Goal: Check status: Check status

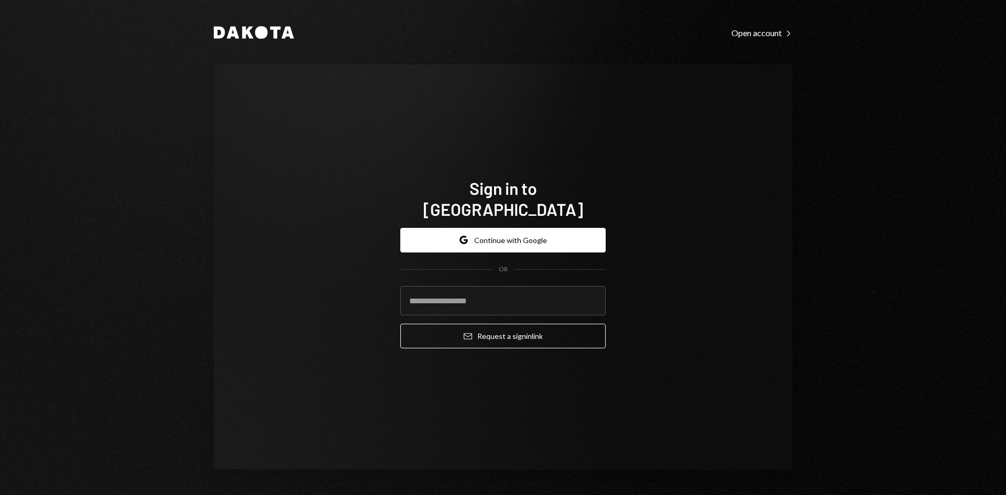
click at [0, 495] on com-1password-button at bounding box center [0, 495] width 0 height 0
type input "**********"
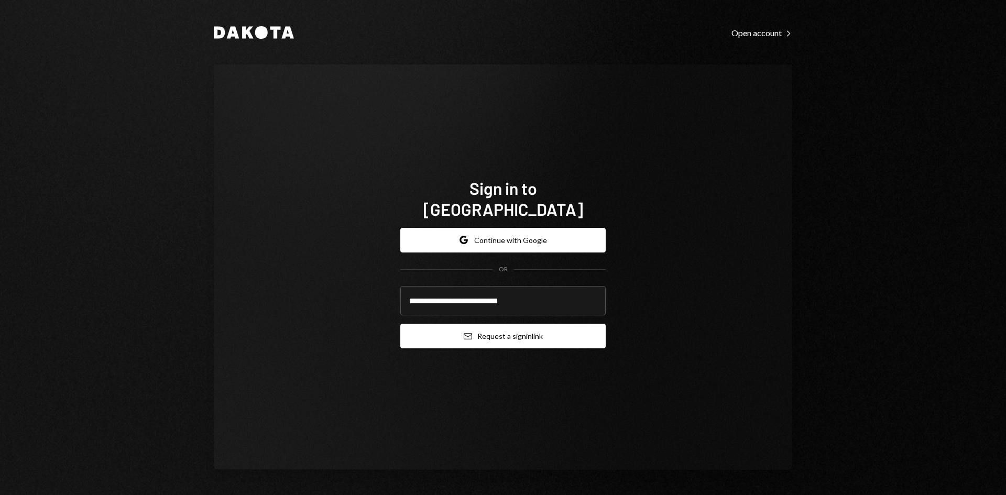
click at [498, 327] on button "Email Request a sign in link" at bounding box center [502, 336] width 205 height 25
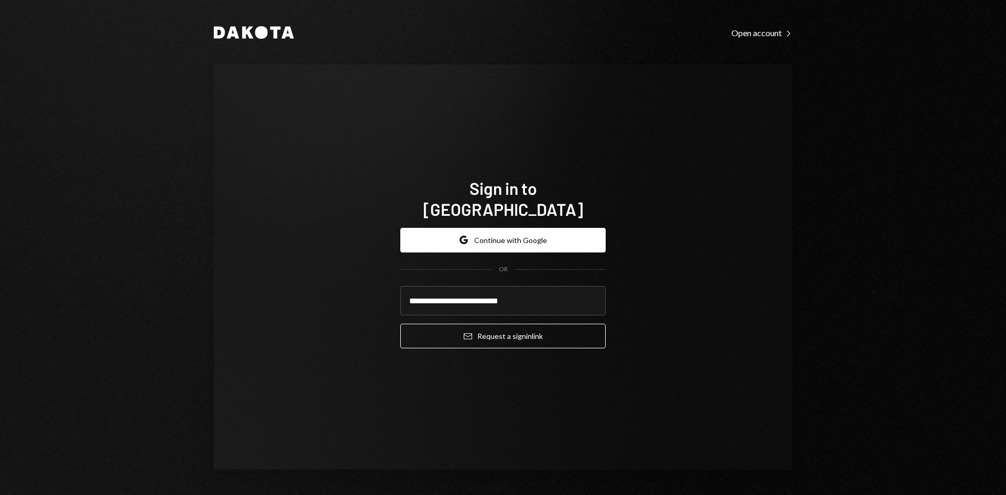
type input "**********"
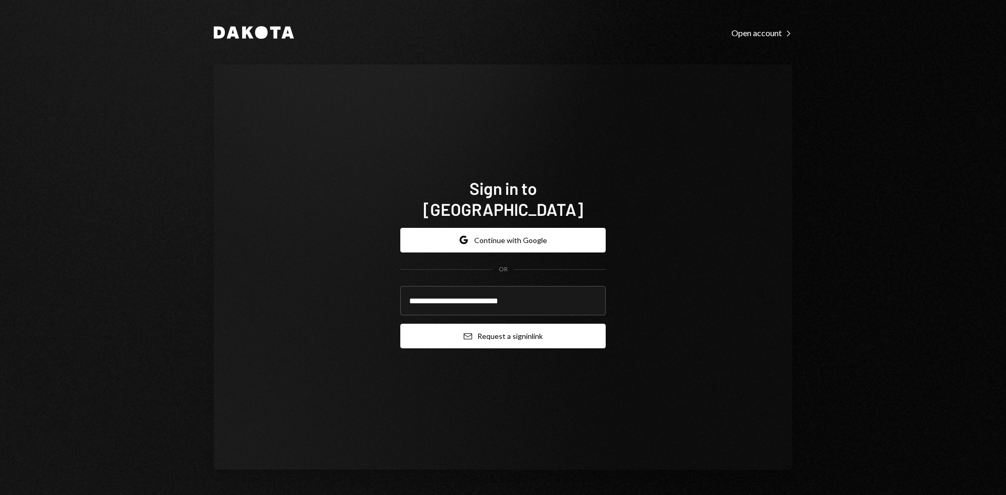
click at [496, 330] on button "Email Request a sign in link" at bounding box center [502, 336] width 205 height 25
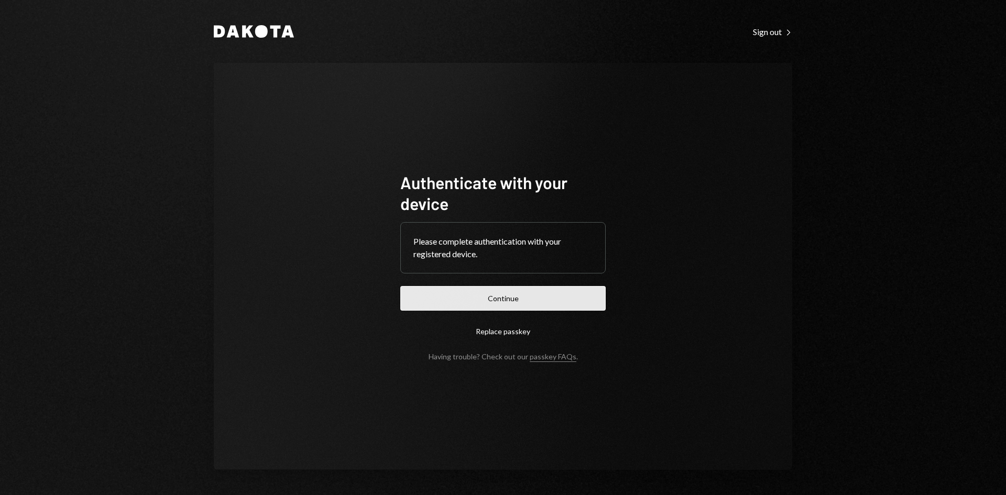
click at [512, 298] on button "Continue" at bounding box center [502, 298] width 205 height 25
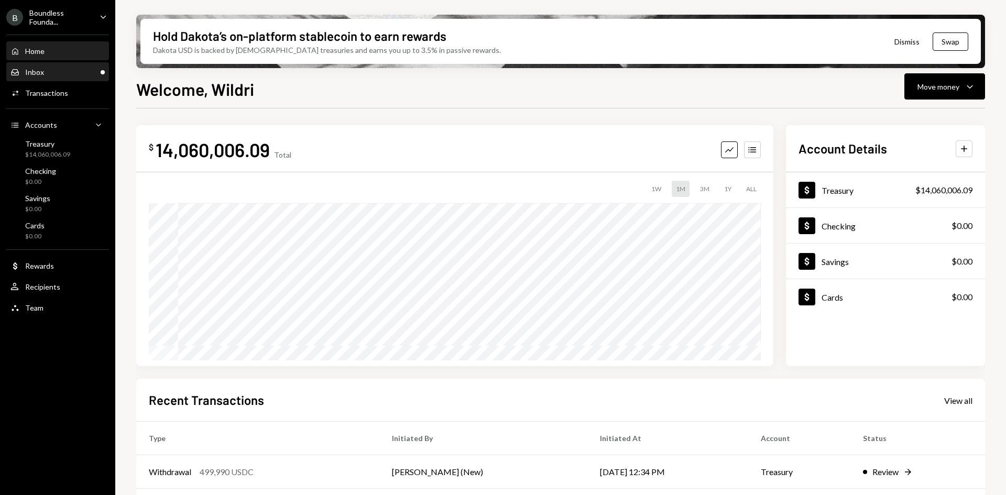
click at [60, 73] on div "Inbox Inbox" at bounding box center [57, 72] width 94 height 9
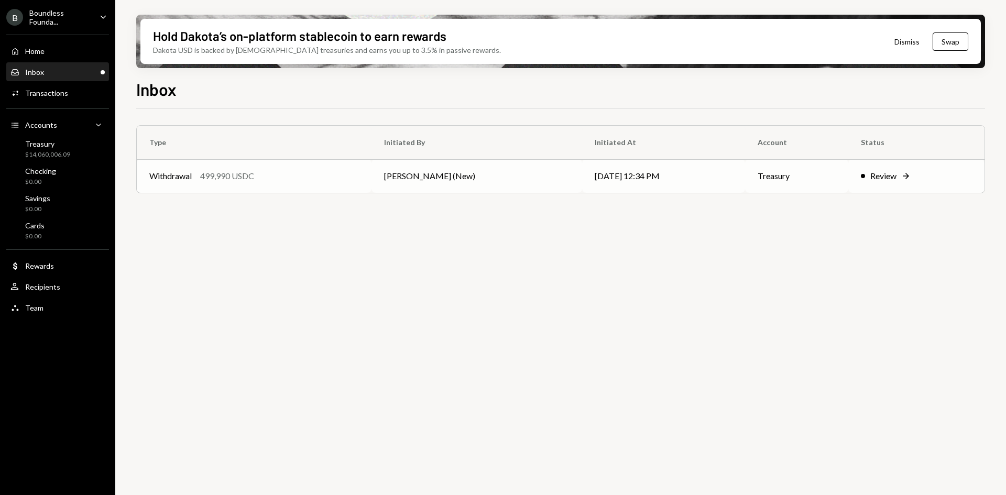
click at [372, 178] on td "Withdrawal 499,990 USDC" at bounding box center [254, 176] width 235 height 34
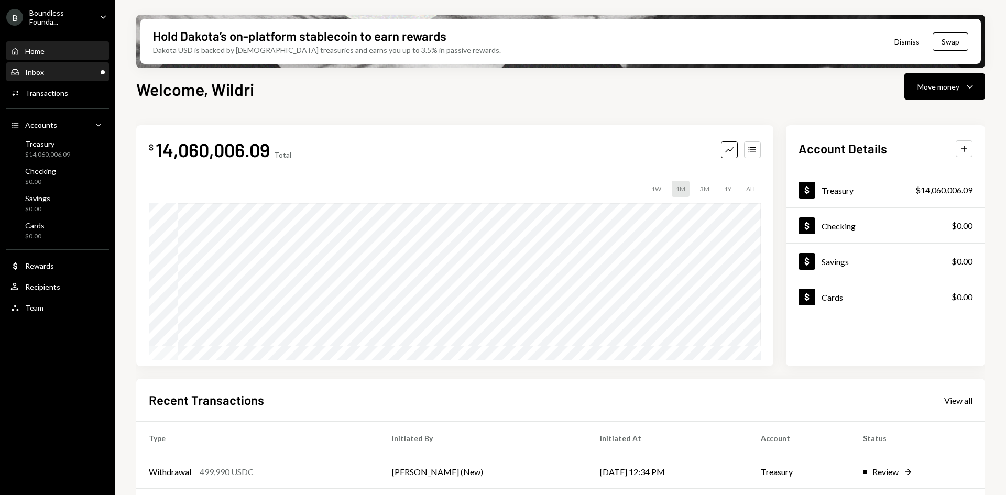
click at [66, 65] on div "Inbox Inbox" at bounding box center [57, 72] width 94 height 18
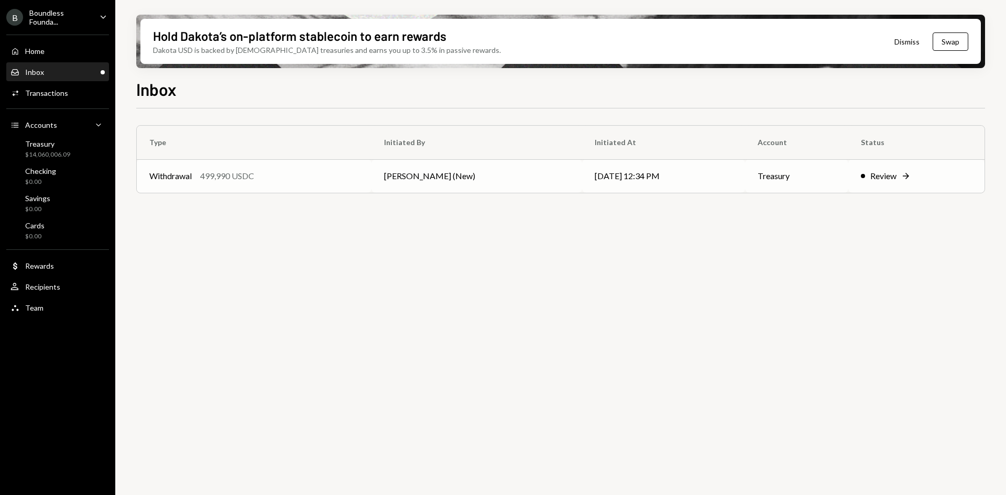
click at [412, 168] on td "[PERSON_NAME] (New)" at bounding box center [477, 176] width 210 height 34
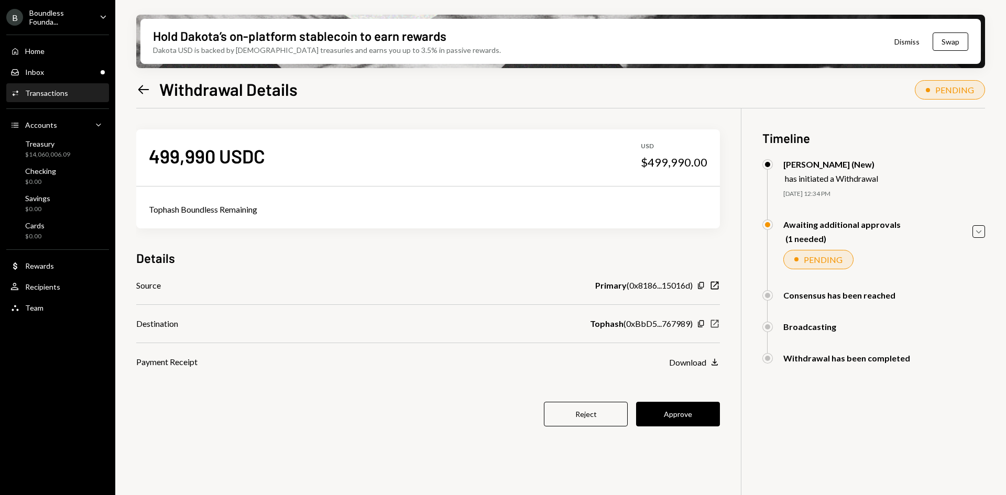
click at [714, 324] on icon "button" at bounding box center [715, 324] width 8 height 8
click at [712, 327] on icon "button" at bounding box center [715, 324] width 8 height 8
click at [51, 149] on div "Treasury $14,060,006.09" at bounding box center [47, 149] width 45 height 20
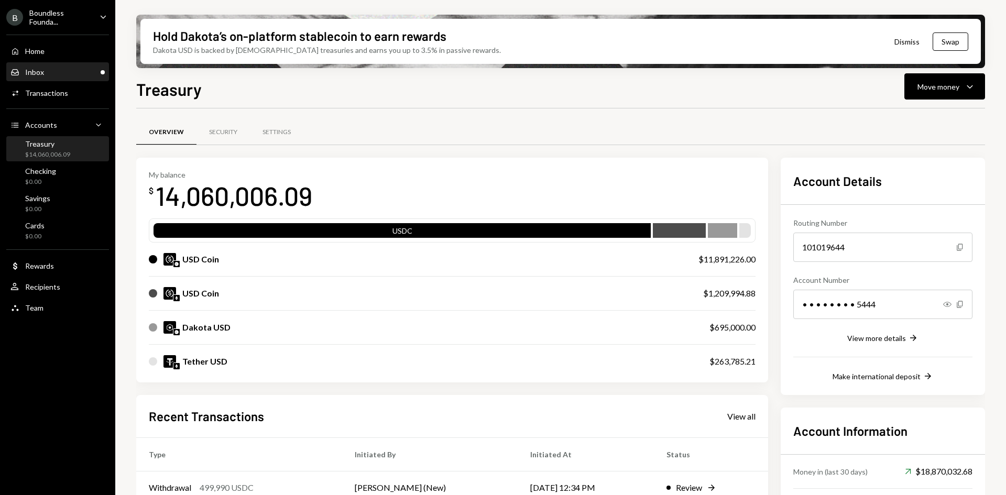
click at [41, 74] on div "Inbox" at bounding box center [34, 72] width 19 height 9
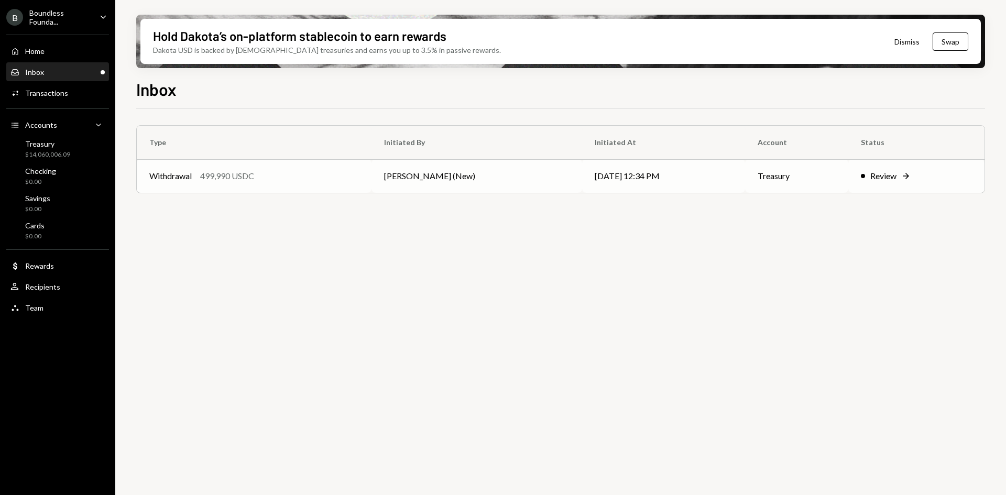
click at [503, 183] on td "[PERSON_NAME] (New)" at bounding box center [477, 176] width 210 height 34
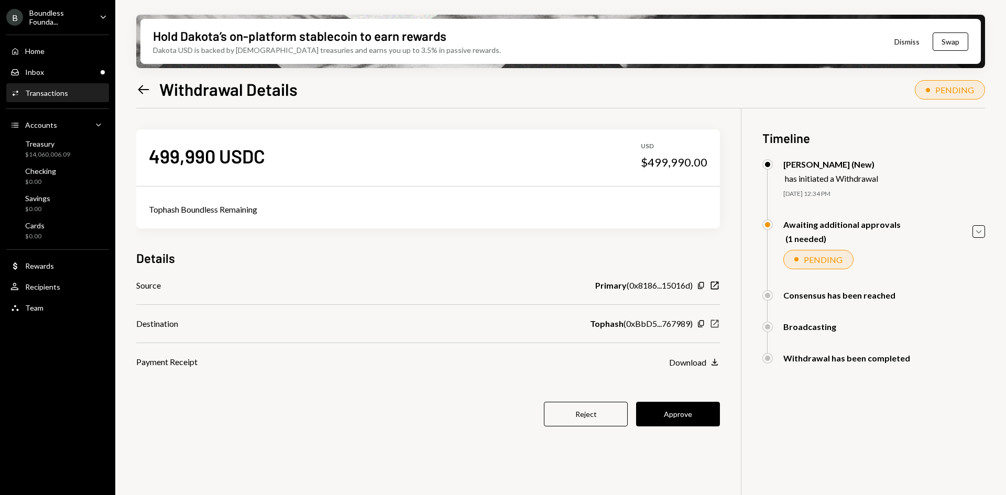
click at [716, 323] on icon "button" at bounding box center [715, 324] width 8 height 8
click at [673, 420] on button "Approve" at bounding box center [678, 414] width 84 height 25
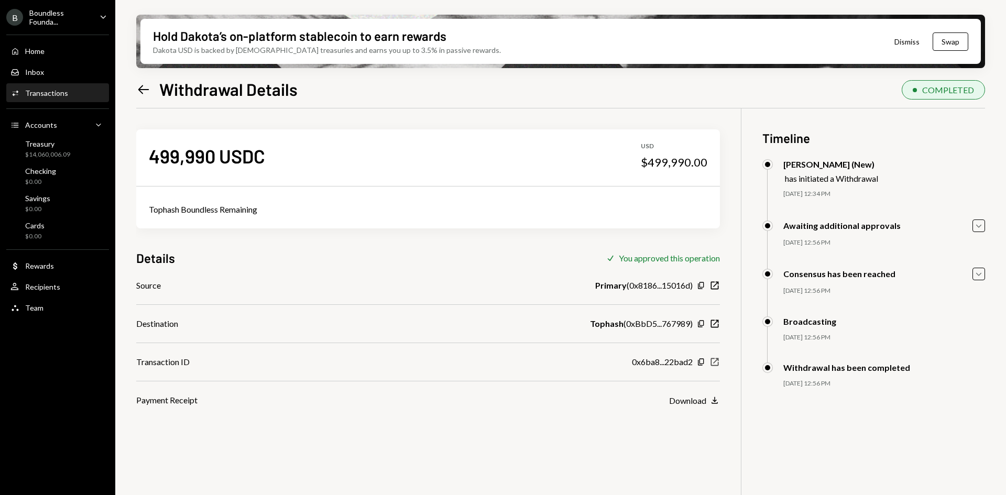
click at [718, 361] on icon "button" at bounding box center [715, 362] width 8 height 8
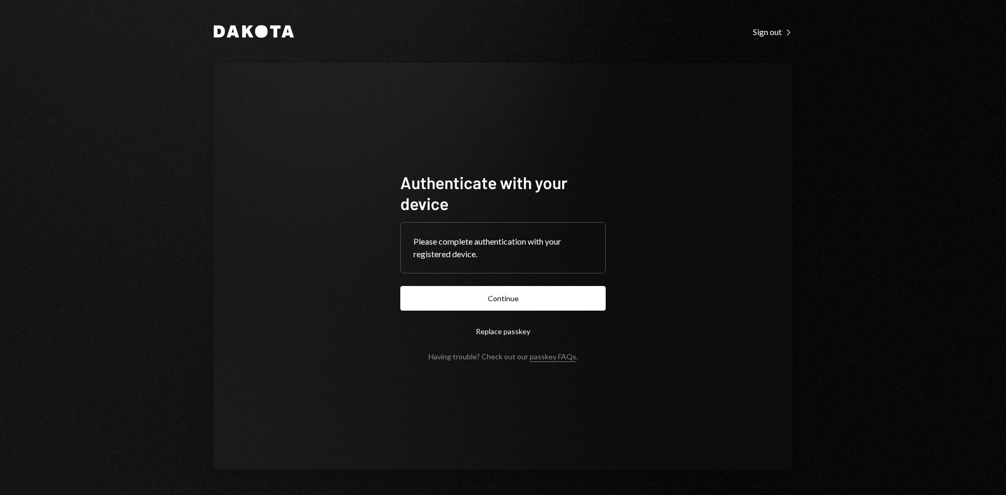
click at [492, 294] on button "Continue" at bounding box center [502, 298] width 205 height 25
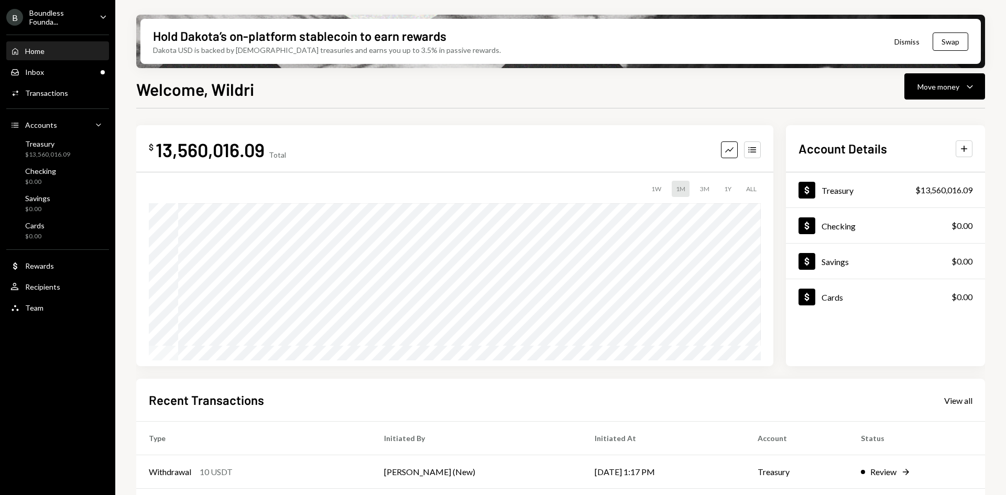
click at [98, 81] on div "Home Home Inbox Inbox Activities Transactions Accounts Accounts Caret Down Trea…" at bounding box center [57, 173] width 115 height 291
click at [95, 74] on div "Inbox Inbox" at bounding box center [57, 72] width 94 height 9
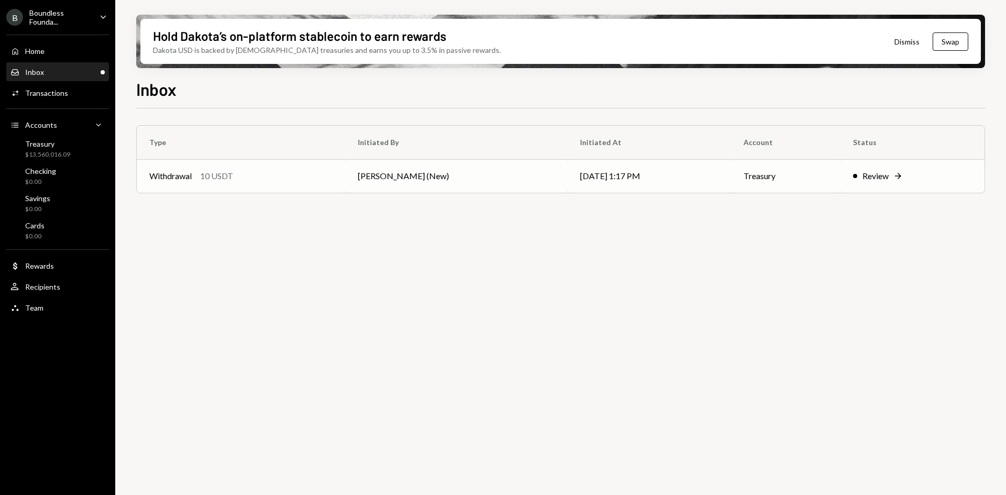
click at [501, 190] on td "[PERSON_NAME] (New)" at bounding box center [456, 176] width 223 height 34
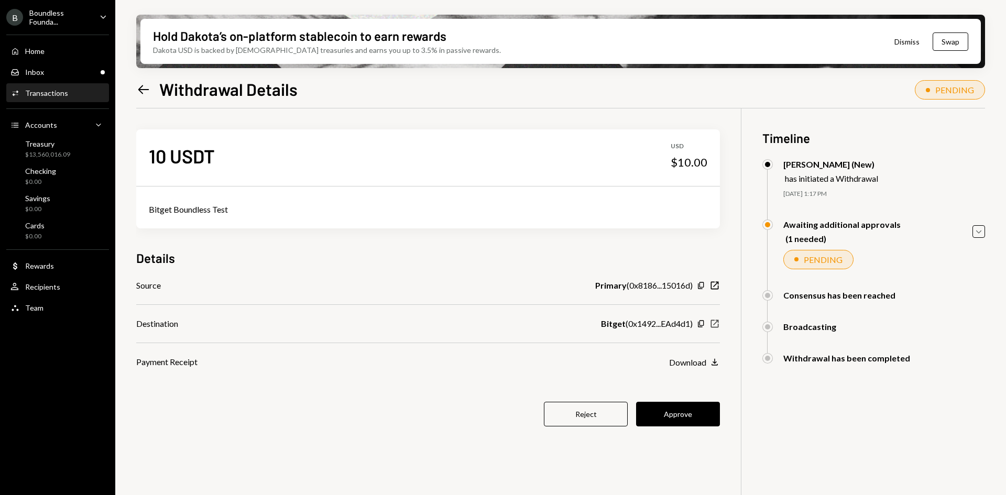
click at [716, 324] on icon "New Window" at bounding box center [715, 324] width 10 height 10
click at [688, 410] on button "Approve" at bounding box center [678, 414] width 84 height 25
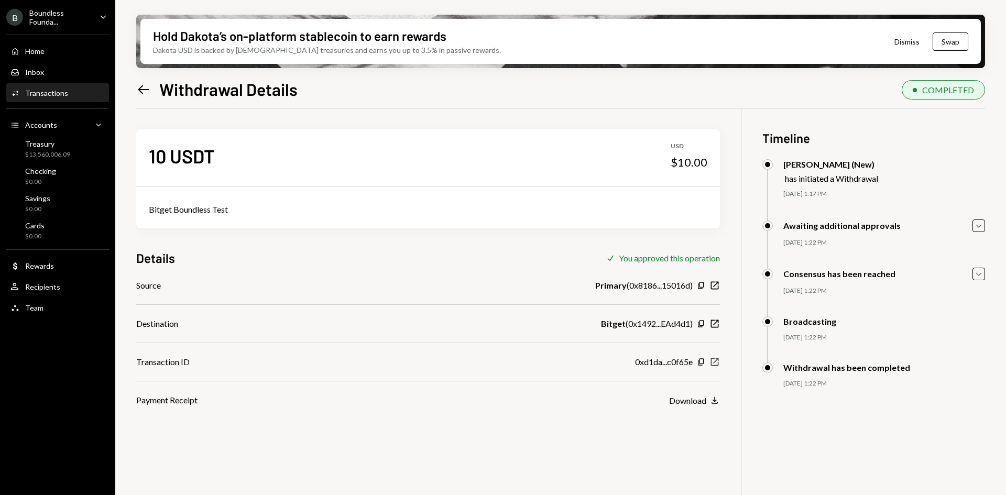
click at [714, 364] on icon "New Window" at bounding box center [715, 362] width 10 height 10
